Goal: Transaction & Acquisition: Purchase product/service

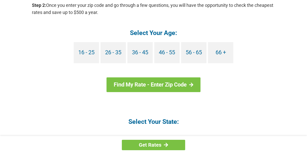
scroll to position [507, 0]
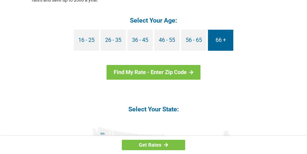
click at [219, 40] on link "66 +" at bounding box center [220, 40] width 25 height 21
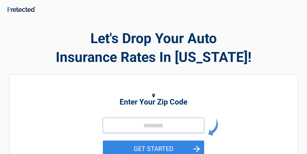
click at [158, 123] on input "tel" at bounding box center [153, 125] width 101 height 15
type input "*****"
